Goal: Navigation & Orientation: Find specific page/section

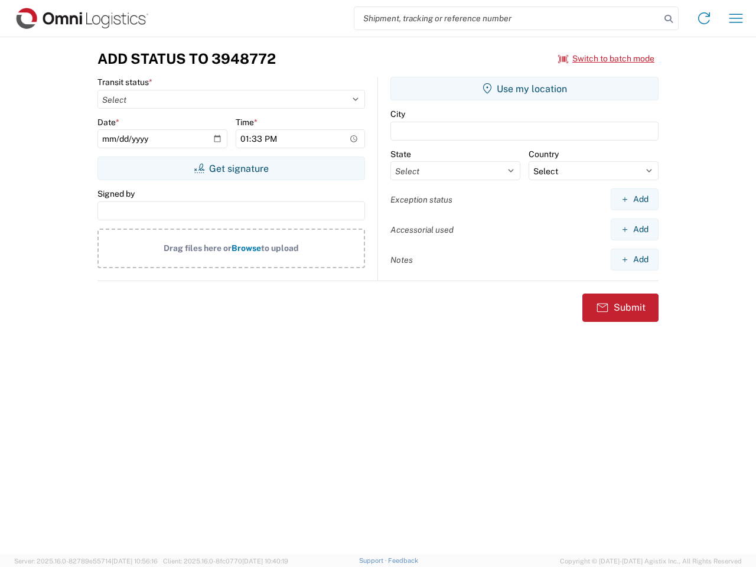
click at [508, 18] on input "search" at bounding box center [507, 18] width 306 height 22
click at [669, 19] on icon at bounding box center [669, 19] width 17 height 17
click at [704, 18] on icon at bounding box center [704, 18] width 19 height 19
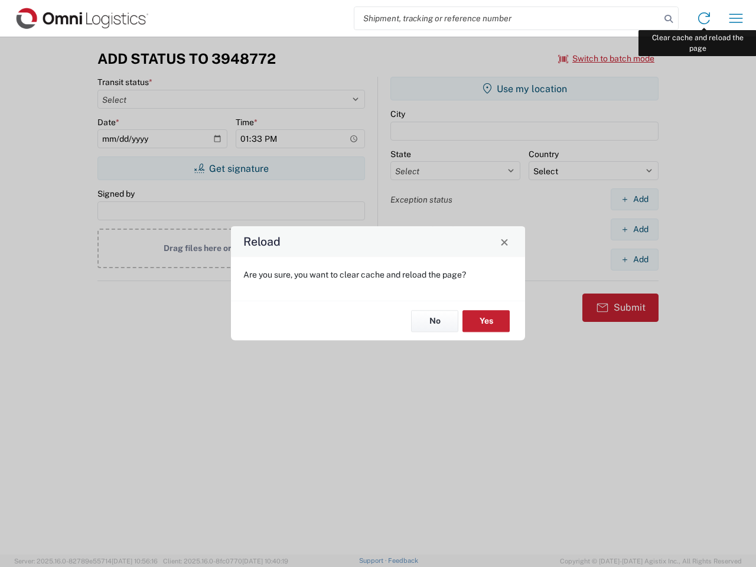
click at [736, 18] on div "Reload Are you sure, you want to clear cache and reload the page? No Yes" at bounding box center [378, 283] width 756 height 567
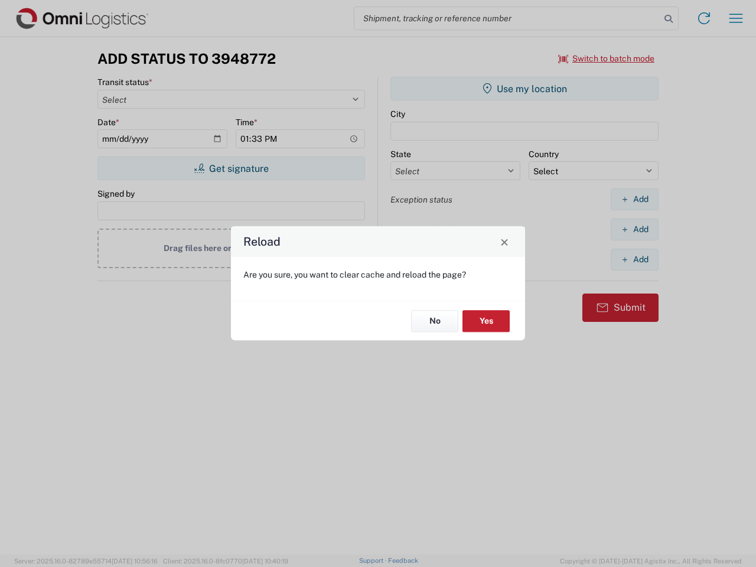
click at [607, 58] on div "Reload Are you sure, you want to clear cache and reload the page? No Yes" at bounding box center [378, 283] width 756 height 567
click at [231, 168] on div "Reload Are you sure, you want to clear cache and reload the page? No Yes" at bounding box center [378, 283] width 756 height 567
click at [525, 89] on div "Reload Are you sure, you want to clear cache and reload the page? No Yes" at bounding box center [378, 283] width 756 height 567
click at [635, 199] on div "Reload Are you sure, you want to clear cache and reload the page? No Yes" at bounding box center [378, 283] width 756 height 567
click at [635, 229] on div "Reload Are you sure, you want to clear cache and reload the page? No Yes" at bounding box center [378, 283] width 756 height 567
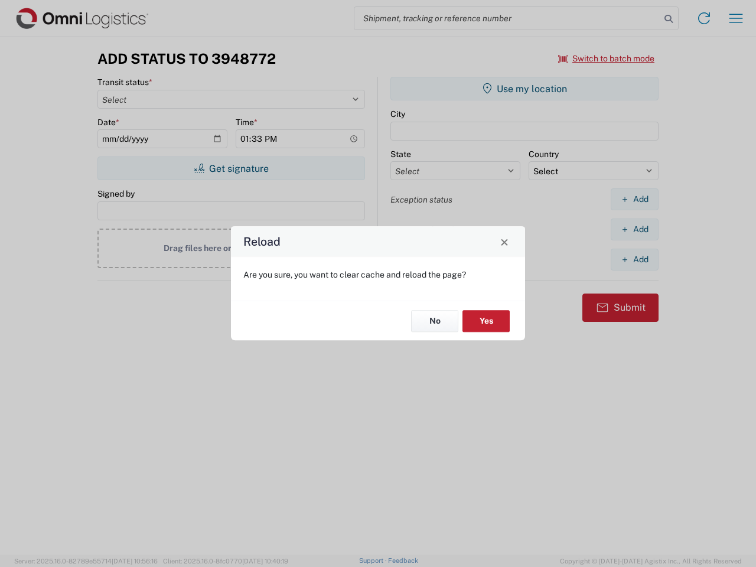
click at [635, 259] on div "Reload Are you sure, you want to clear cache and reload the page? No Yes" at bounding box center [378, 283] width 756 height 567
